Goal: Task Accomplishment & Management: Use online tool/utility

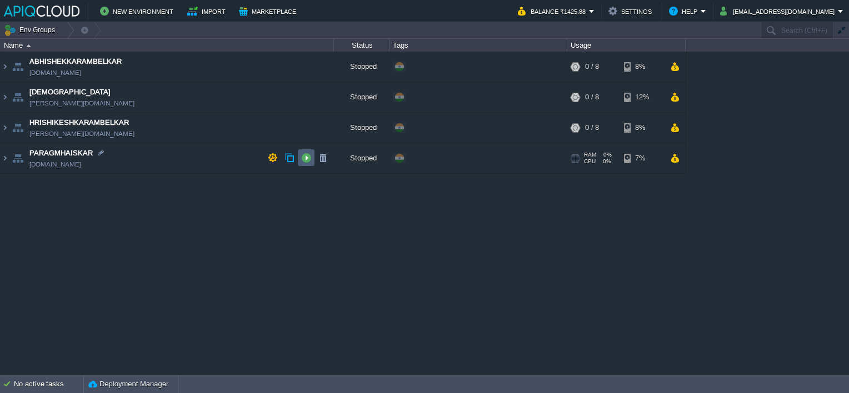
click at [302, 157] on button "button" at bounding box center [306, 158] width 10 height 10
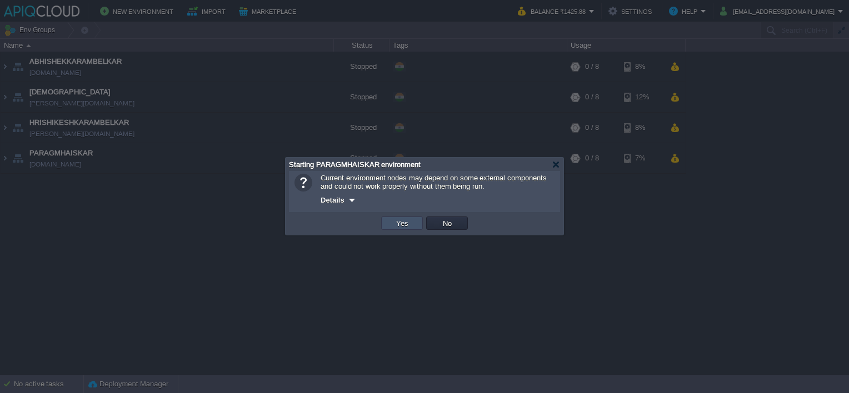
click at [394, 223] on button "Yes" at bounding box center [402, 223] width 19 height 10
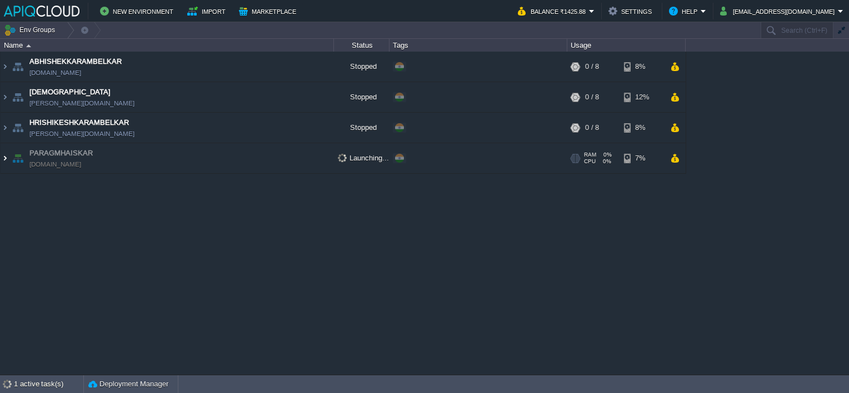
click at [8, 159] on img at bounding box center [5, 158] width 9 height 30
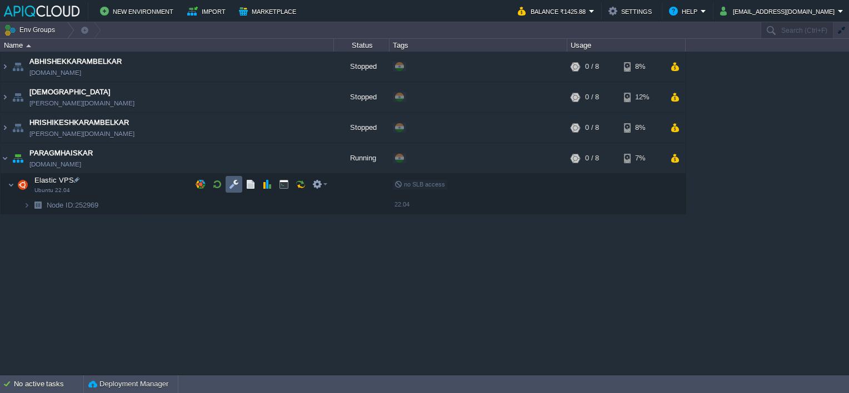
click at [236, 180] on button "button" at bounding box center [234, 184] width 10 height 10
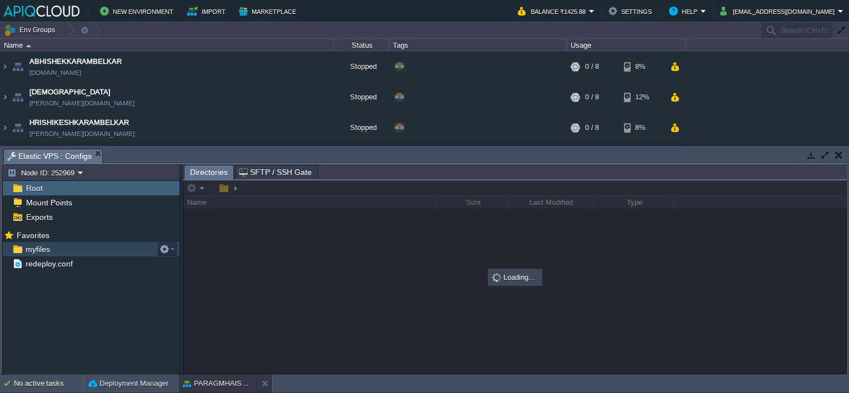
click at [34, 248] on span "myfiles" at bounding box center [37, 249] width 28 height 10
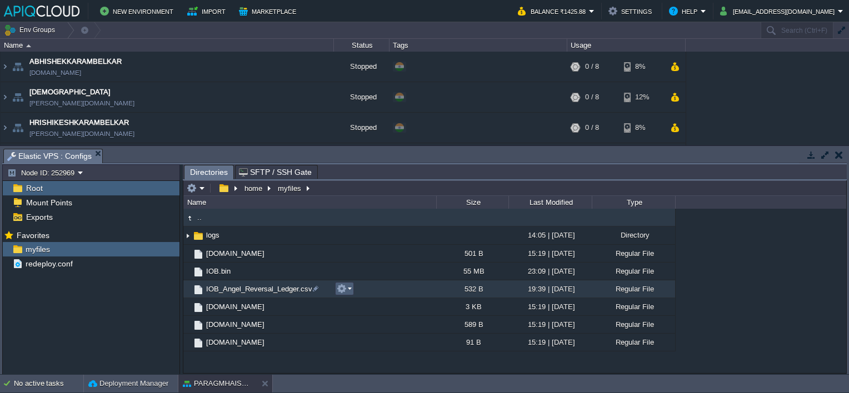
click at [344, 289] on button "button" at bounding box center [342, 289] width 10 height 10
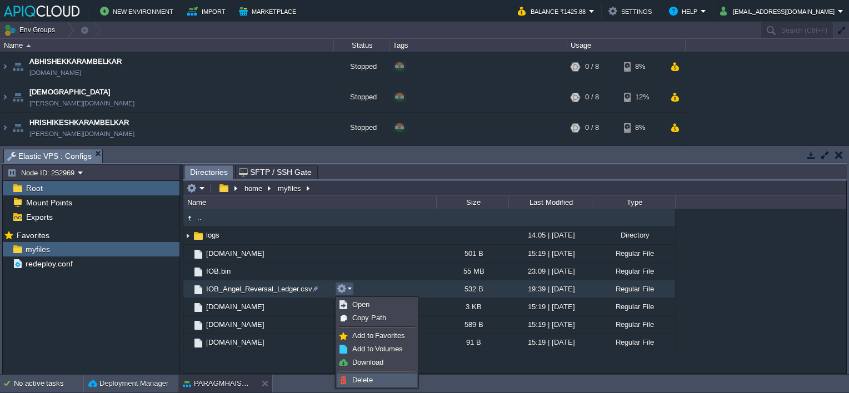
click at [368, 377] on span "Delete" at bounding box center [362, 380] width 21 height 8
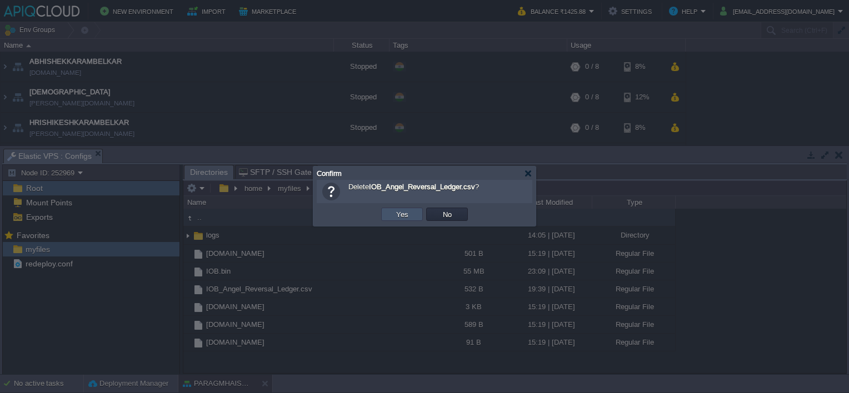
click at [402, 211] on button "Yes" at bounding box center [402, 214] width 19 height 10
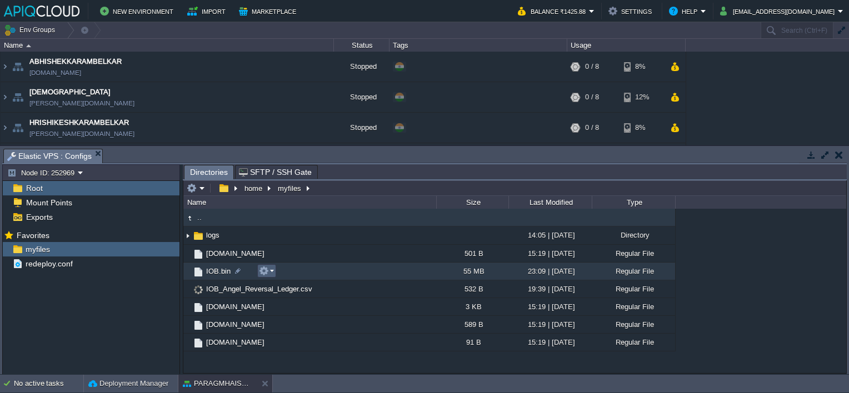
click at [267, 270] on button "button" at bounding box center [264, 271] width 10 height 10
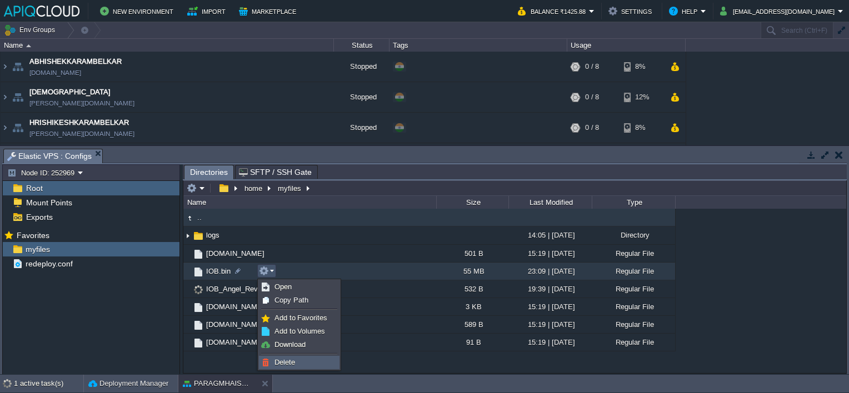
click at [292, 361] on span "Delete" at bounding box center [284, 362] width 21 height 8
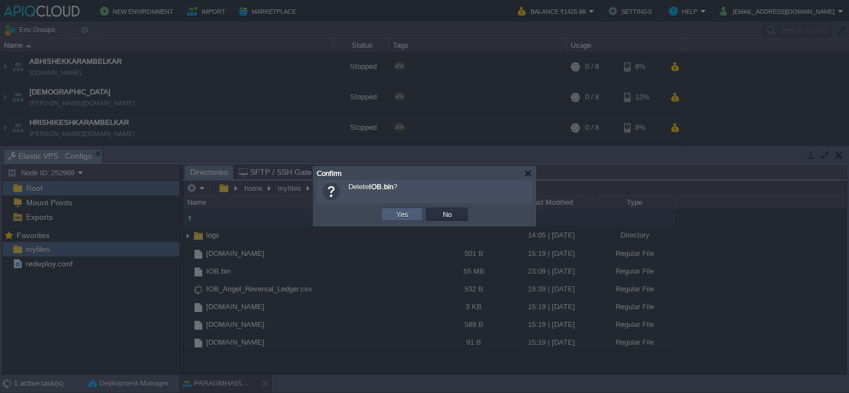
click at [406, 213] on button "Yes" at bounding box center [402, 214] width 19 height 10
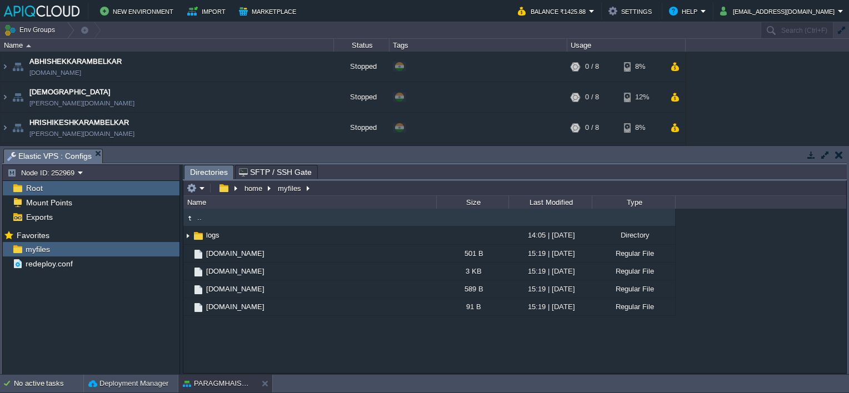
click at [842, 152] on button "button" at bounding box center [839, 155] width 8 height 10
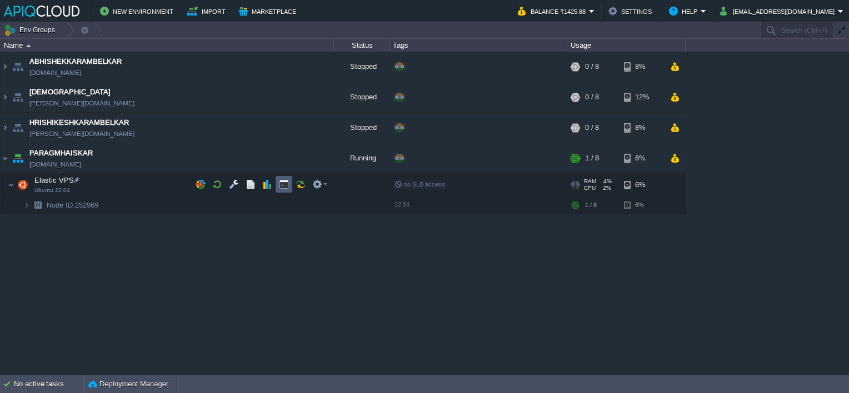
click at [283, 183] on button "button" at bounding box center [284, 184] width 10 height 10
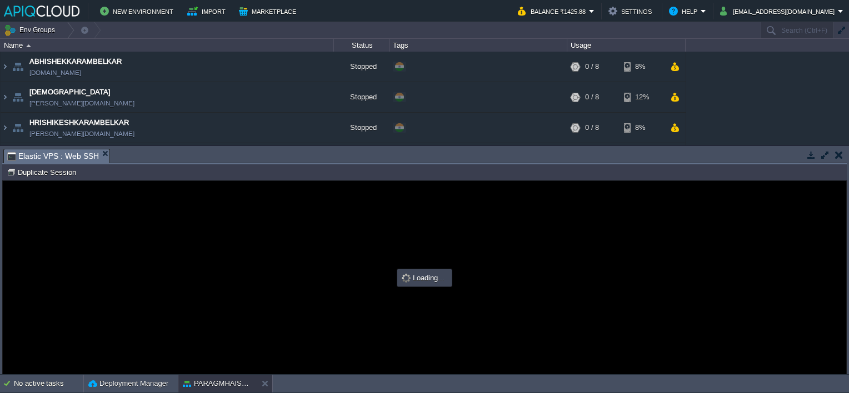
type input "#000000"
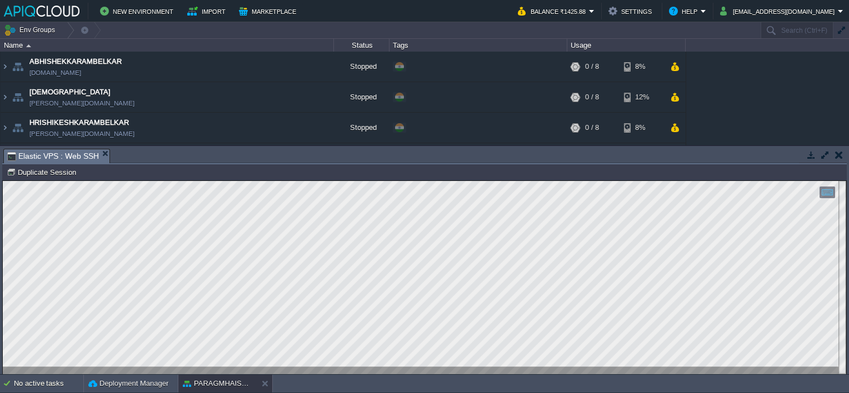
click at [839, 153] on button "button" at bounding box center [839, 155] width 8 height 10
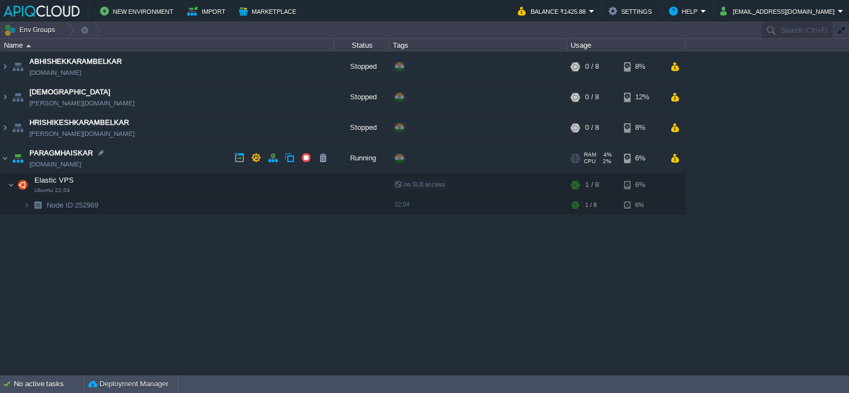
click at [10, 155] on img at bounding box center [18, 158] width 16 height 30
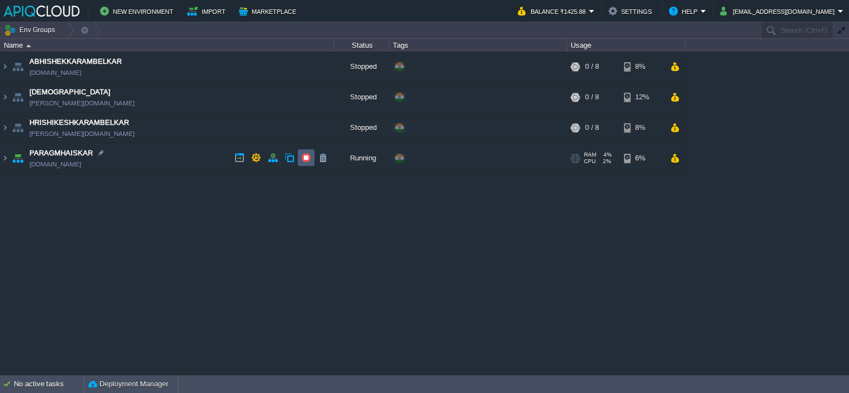
click at [304, 156] on button "button" at bounding box center [306, 158] width 10 height 10
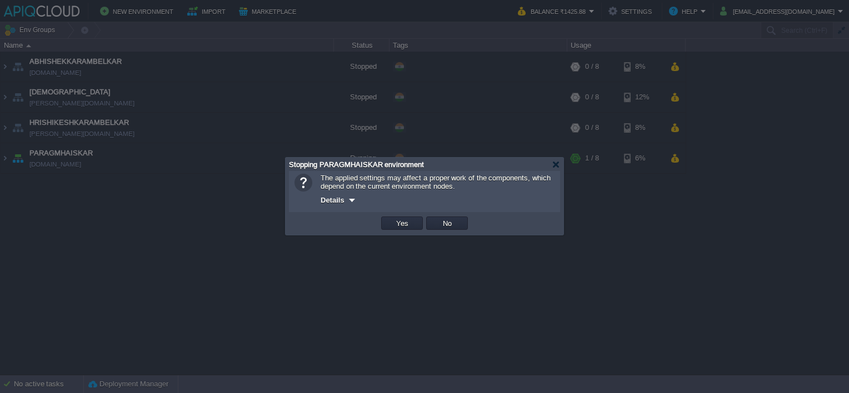
click at [412, 215] on td "Yes" at bounding box center [401, 223] width 45 height 17
click at [409, 222] on button "Yes" at bounding box center [402, 223] width 19 height 10
